Goal: Task Accomplishment & Management: Manage account settings

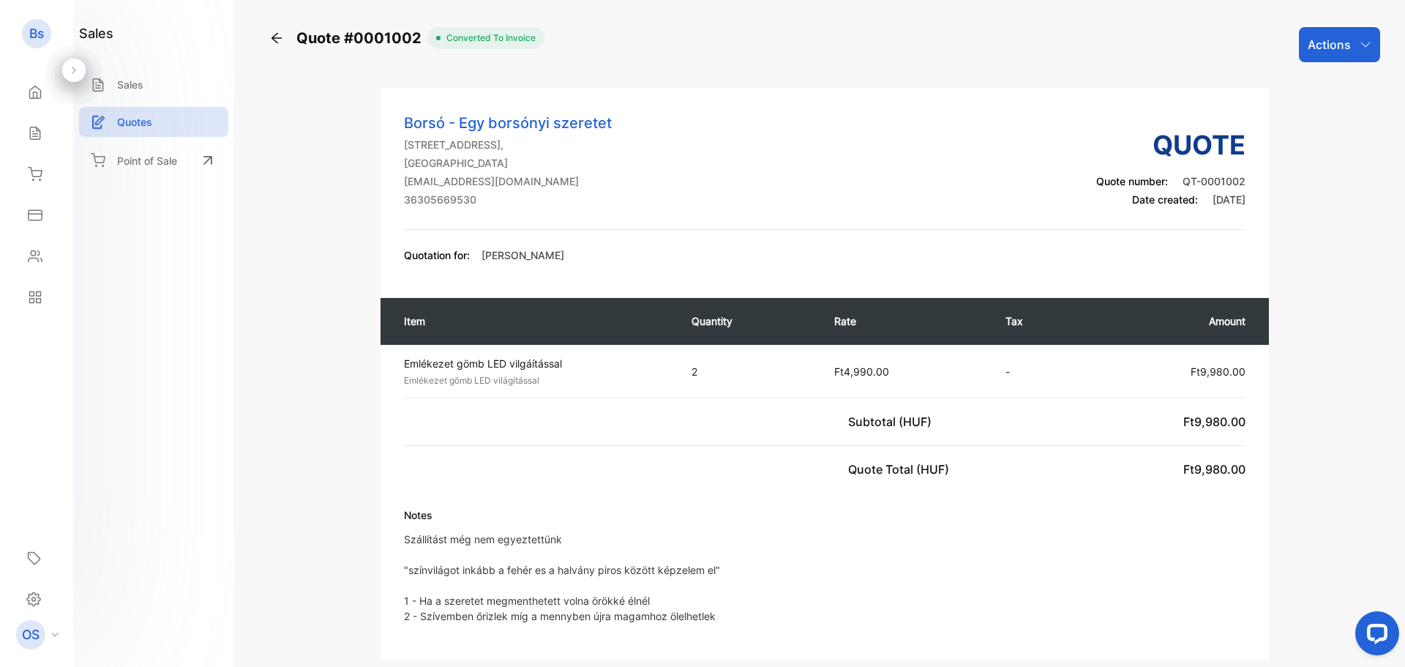
click at [512, 472] on div "Item Quantity Rate Tax Amount Emlékezet gömb LED vilgáítással Emlékezet gömb LE…" at bounding box center [824, 387] width 888 height 209
click at [209, 172] on div "Point of Sale" at bounding box center [153, 160] width 149 height 32
click at [131, 124] on p "Quotes" at bounding box center [134, 121] width 35 height 15
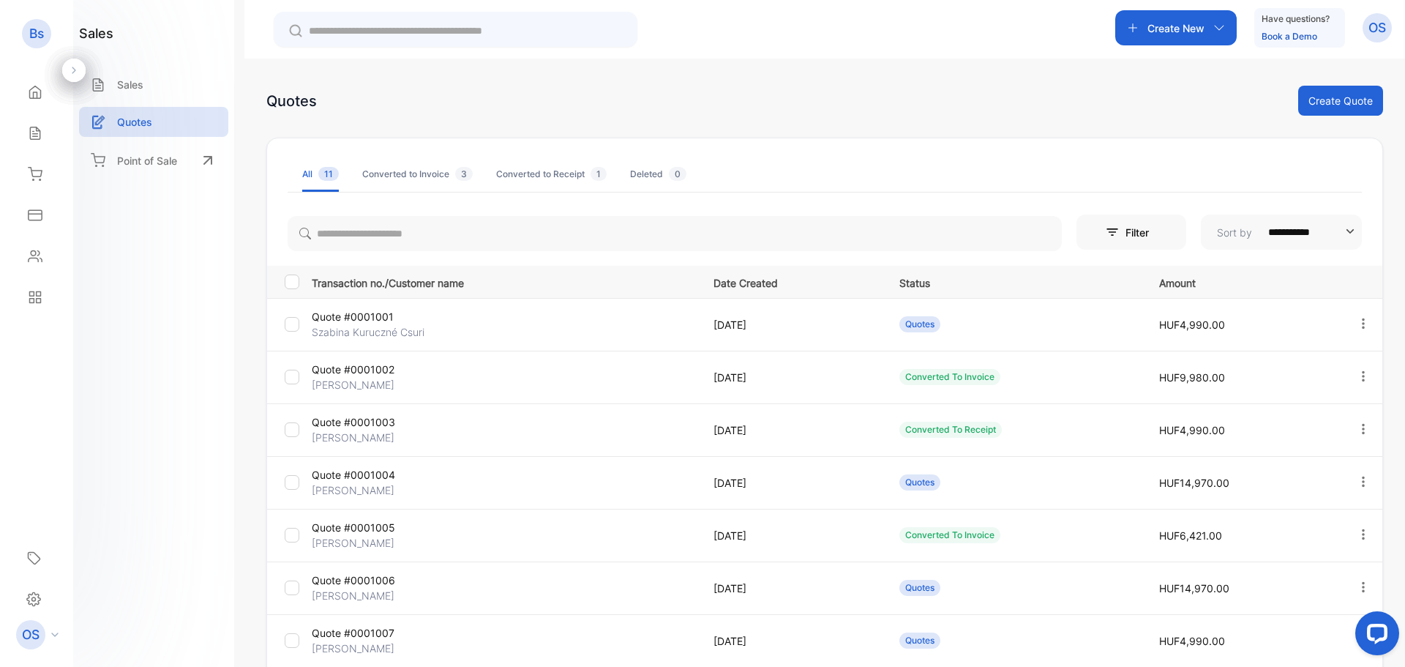
click at [220, 558] on div "sales Sales Quotes Point of Sale" at bounding box center [153, 333] width 161 height 667
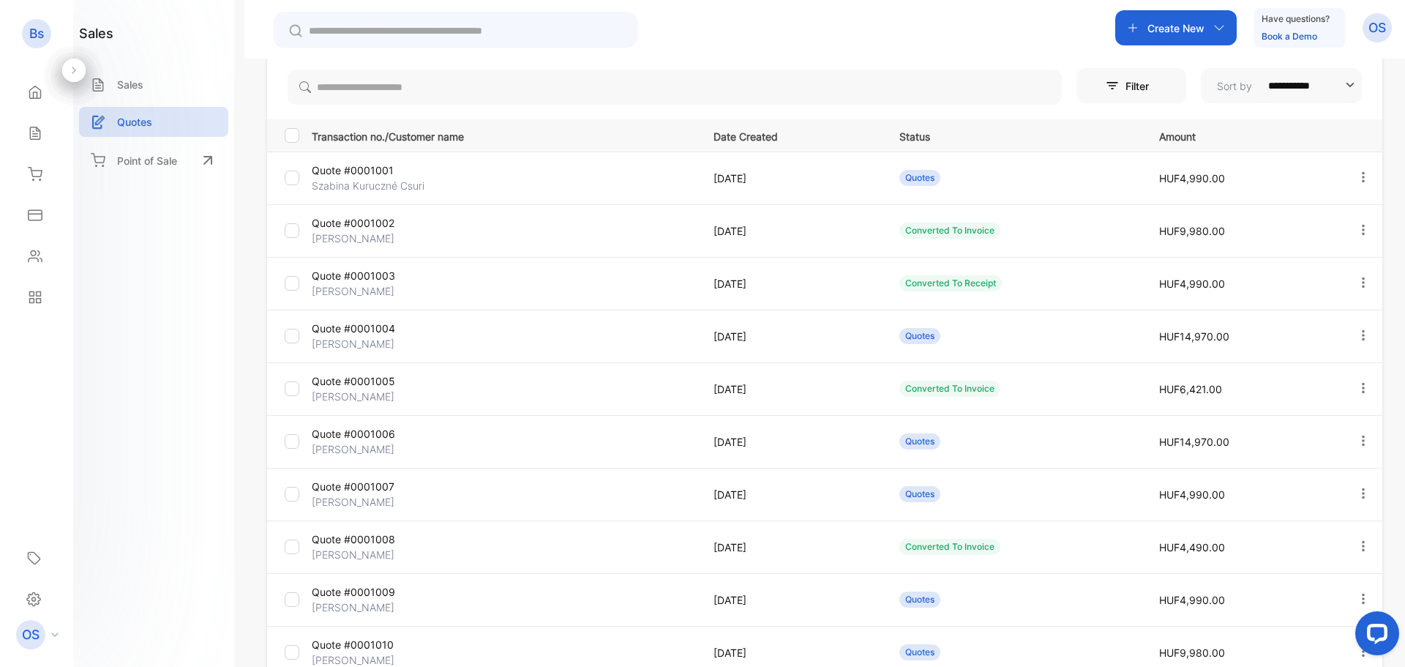
scroll to position [288, 0]
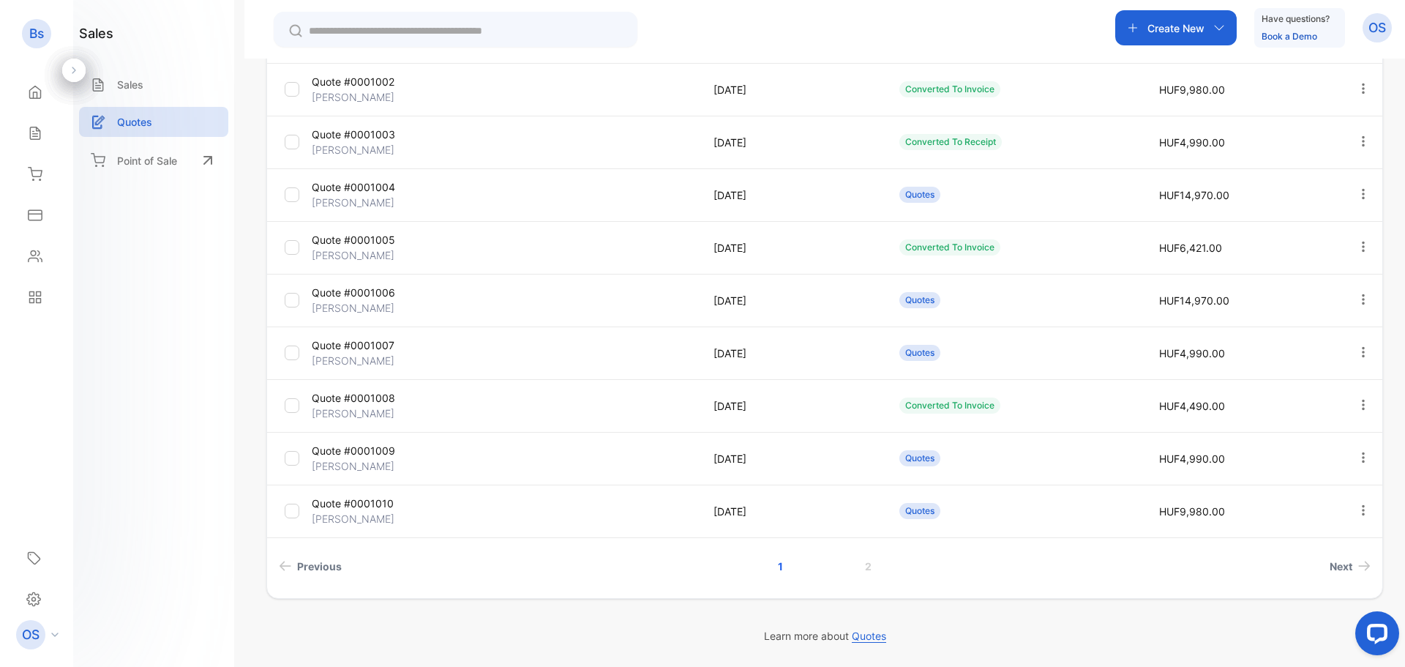
click at [347, 402] on p "Quote #0001008" at bounding box center [376, 397] width 128 height 15
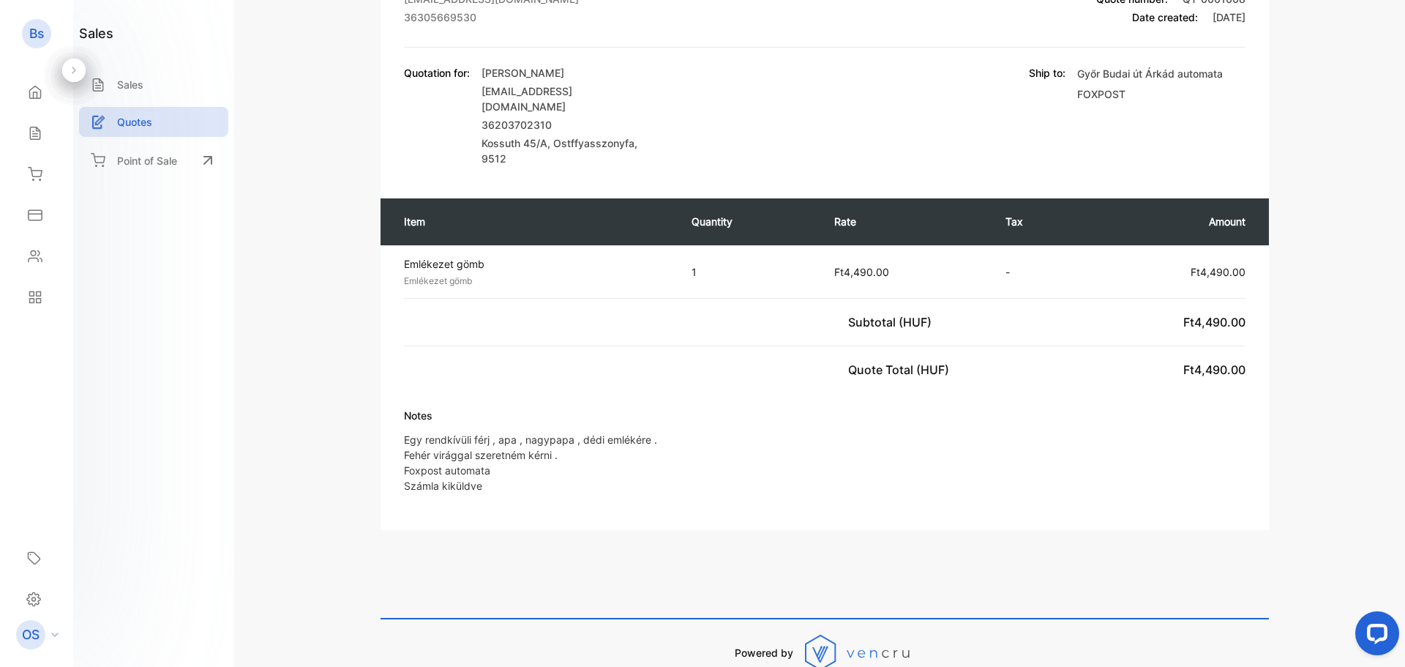
scroll to position [252, 0]
